Goal: Task Accomplishment & Management: Complete application form

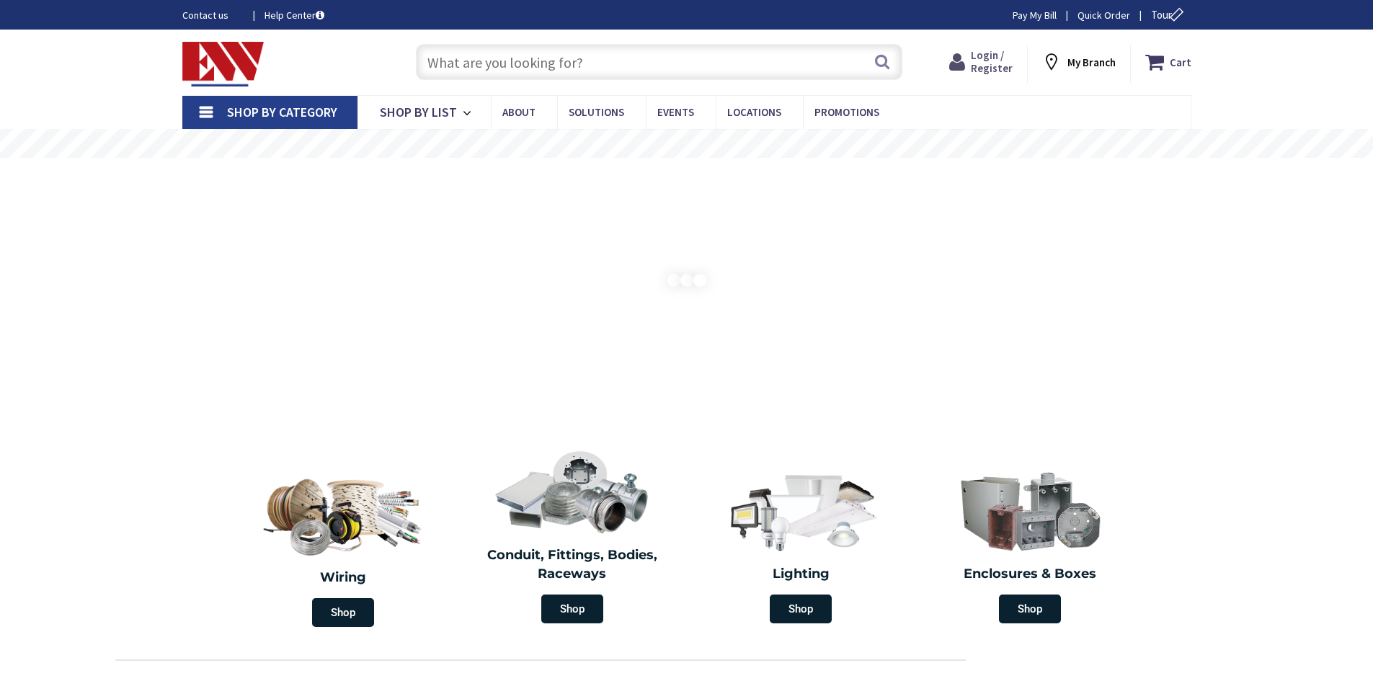
click at [971, 56] on icon at bounding box center [960, 62] width 22 height 26
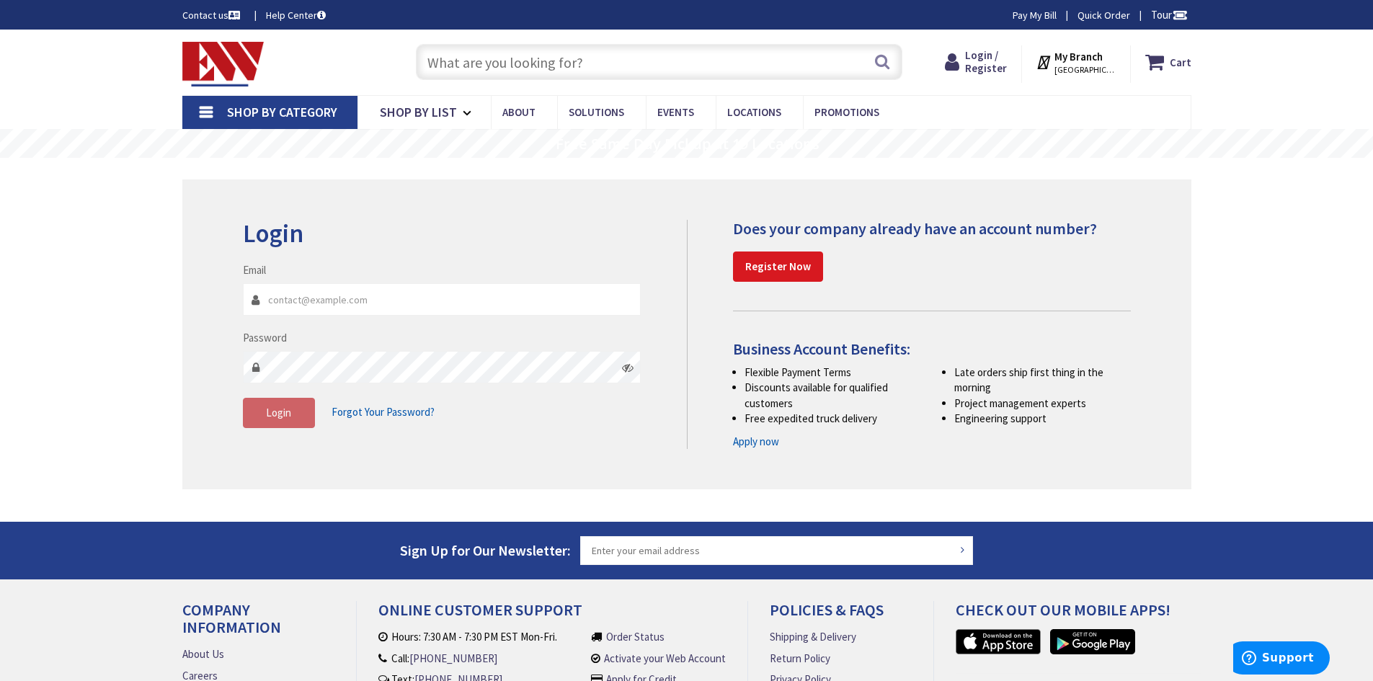
type input "aidanserrano"
click at [789, 273] on strong "Register Now" at bounding box center [778, 267] width 66 height 14
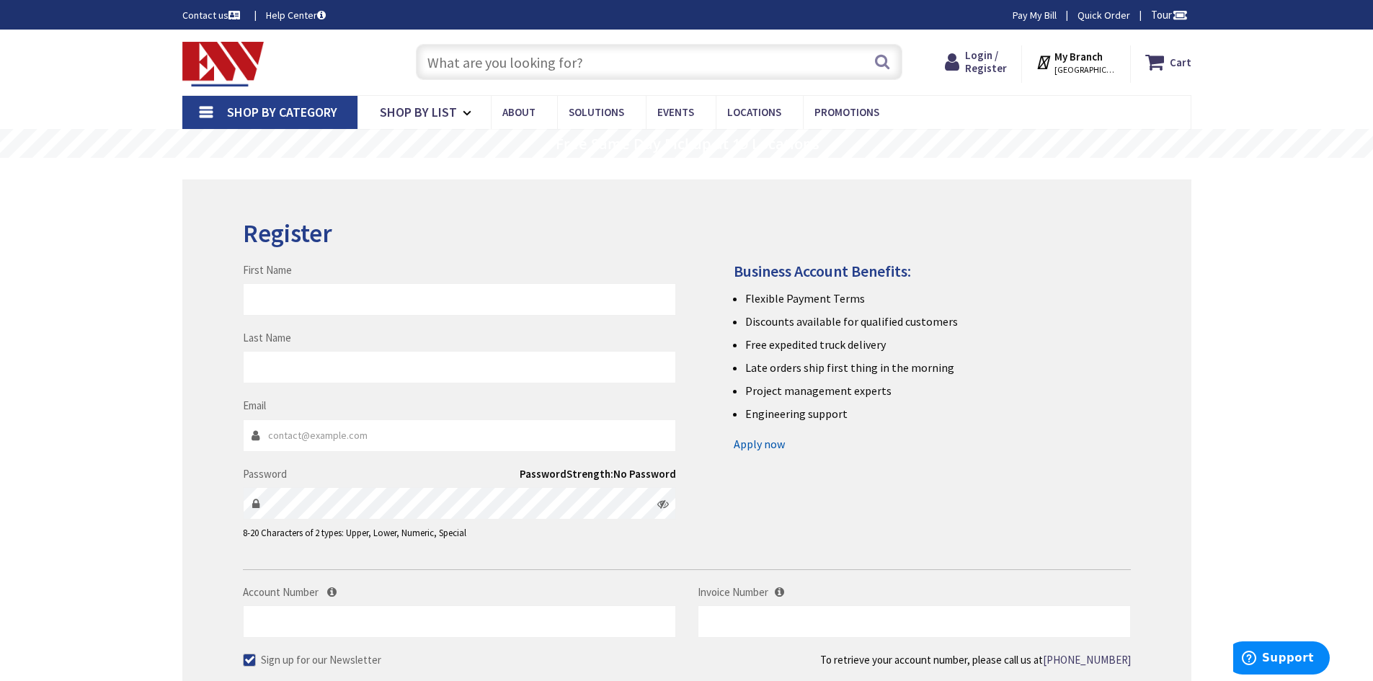
scroll to position [144, 0]
